Goal: Task Accomplishment & Management: Complete application form

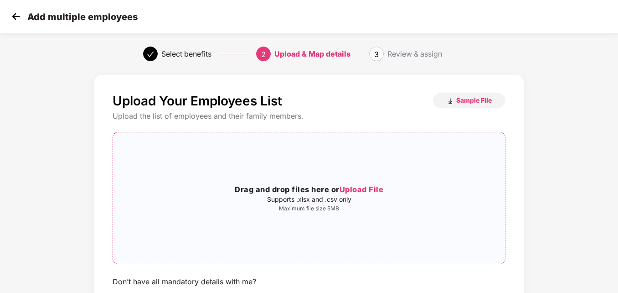
click at [363, 190] on span "Upload File" at bounding box center [362, 189] width 44 height 9
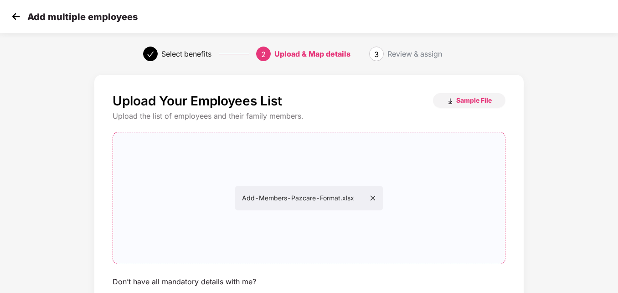
drag, startPoint x: 618, startPoint y: 130, endPoint x: 610, endPoint y: 208, distance: 78.0
click at [610, 208] on div "Upload Your Employees List Sample File Upload the list of employees and their f…" at bounding box center [309, 218] width 618 height 296
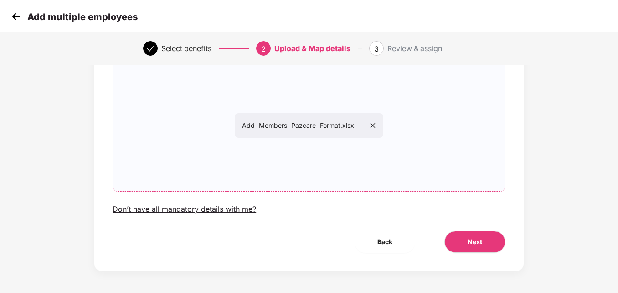
scroll to position [72, 0]
click at [475, 243] on span "Next" at bounding box center [475, 243] width 15 height 10
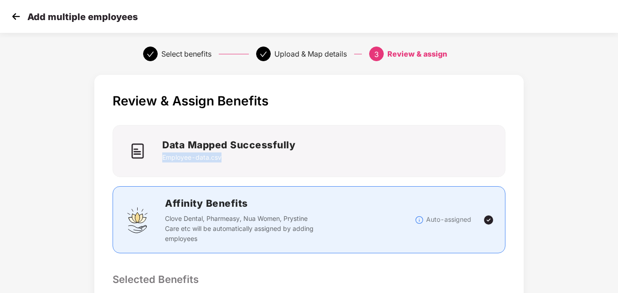
scroll to position [0, 1]
drag, startPoint x: 618, startPoint y: 130, endPoint x: 619, endPoint y: 160, distance: 30.1
click at [618, 160] on html "Add multiple employees Select benefits Upload & Map details 3 Review & assign R…" at bounding box center [309, 146] width 618 height 293
drag, startPoint x: 619, startPoint y: 160, endPoint x: 587, endPoint y: 231, distance: 78.6
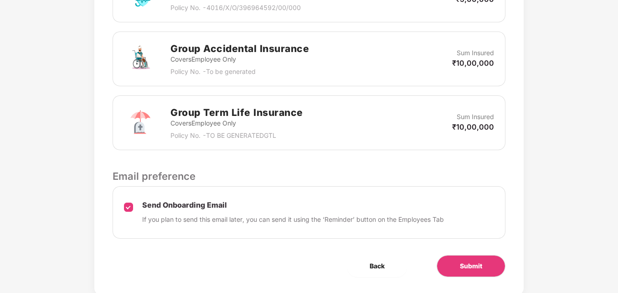
scroll to position [353, 1]
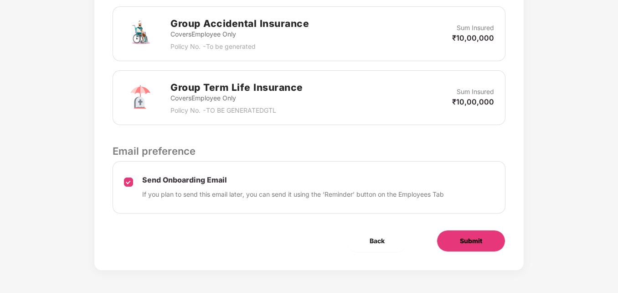
click at [469, 245] on span "Submit" at bounding box center [471, 241] width 22 height 10
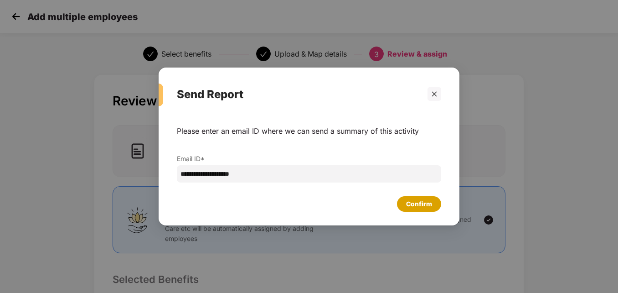
click at [422, 204] on div "Confirm" at bounding box center [419, 204] width 26 height 10
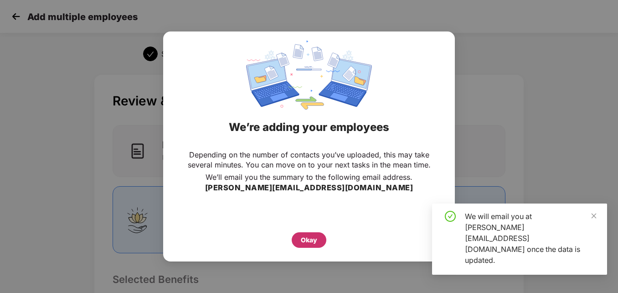
click at [305, 242] on div "Okay" at bounding box center [309, 240] width 16 height 10
